Goal: Task Accomplishment & Management: Manage account settings

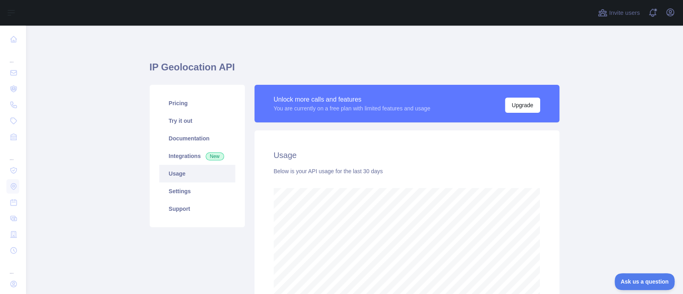
scroll to position [268, 649]
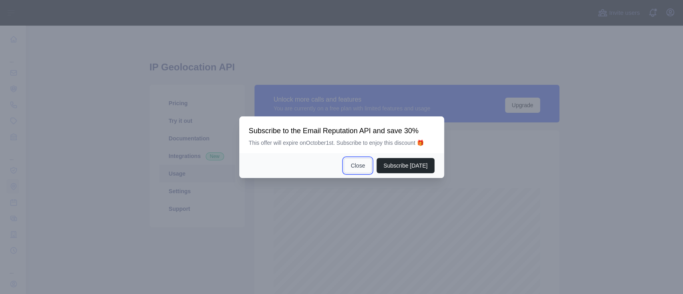
click at [355, 162] on button "Close" at bounding box center [358, 165] width 28 height 15
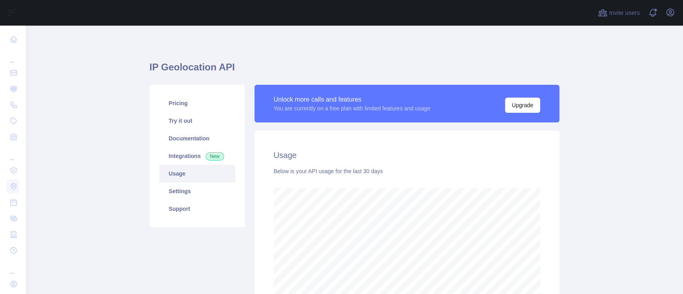
click at [626, 130] on main "IP Geolocation API Pricing Try it out Documentation Integrations New Usage Sett…" at bounding box center [354, 160] width 657 height 268
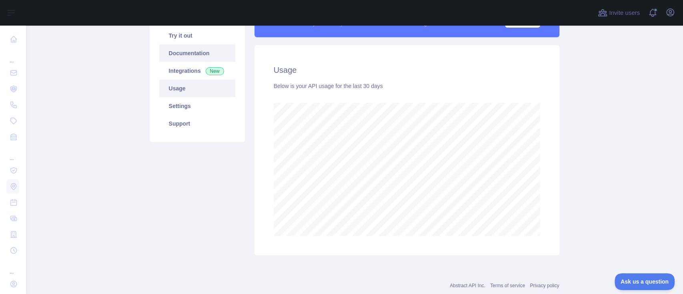
click at [182, 52] on link "Documentation" at bounding box center [197, 53] width 76 height 18
click at [178, 106] on link "Settings" at bounding box center [197, 106] width 76 height 18
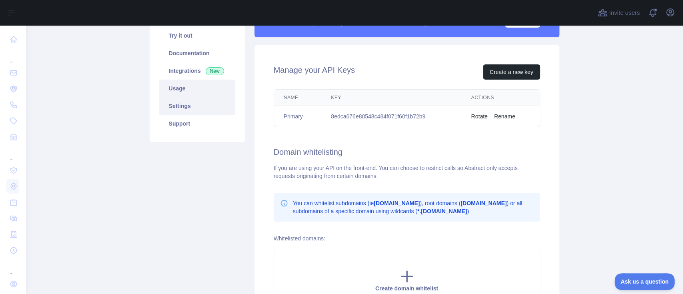
click at [174, 82] on link "Usage" at bounding box center [197, 89] width 76 height 18
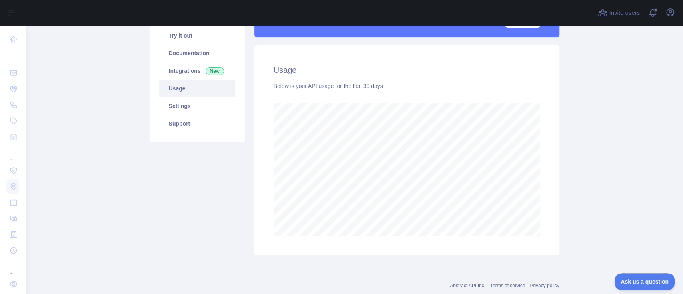
scroll to position [268, 649]
click at [551, 212] on div "Usage Below is your API usage for the last 30 days" at bounding box center [406, 150] width 305 height 210
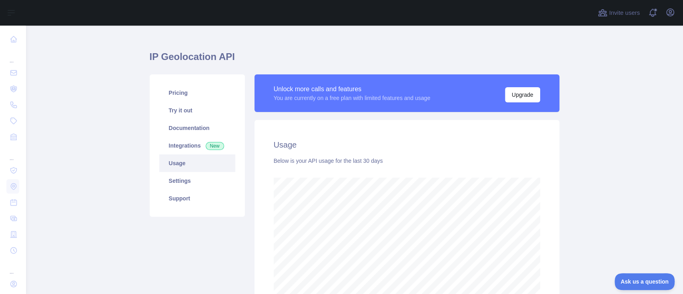
scroll to position [0, 0]
